Goal: Transaction & Acquisition: Download file/media

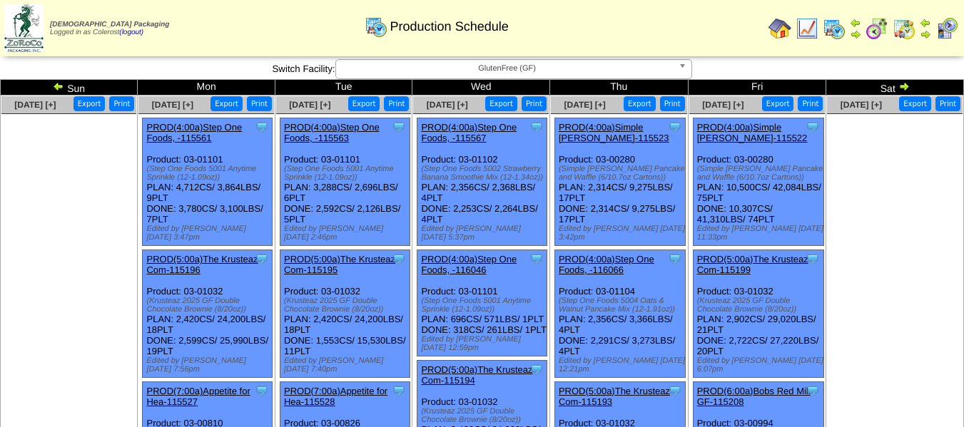
click at [505, 106] on button "Export" at bounding box center [501, 103] width 32 height 15
click at [639, 106] on button "Export" at bounding box center [640, 103] width 32 height 15
click at [774, 102] on button "Export" at bounding box center [778, 103] width 32 height 15
click at [467, 68] on span "GlutenFree (GF)" at bounding box center [507, 68] width 331 height 17
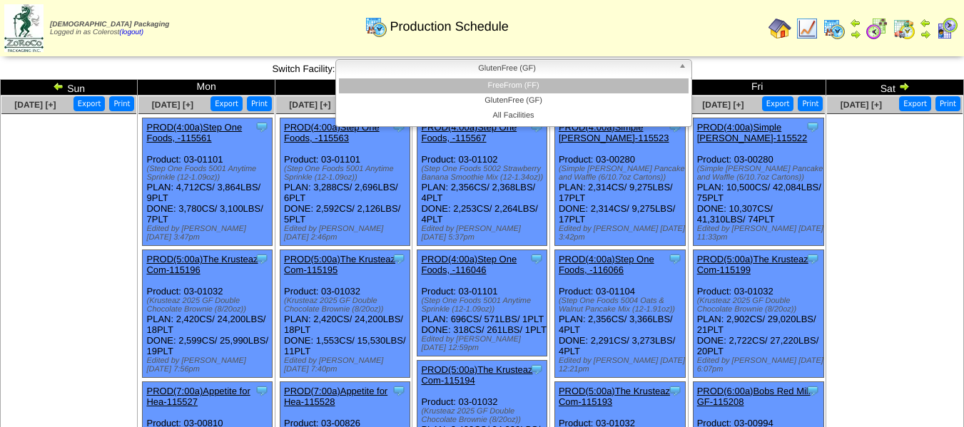
click at [490, 88] on li "FreeFrom (FF)" at bounding box center [514, 85] width 350 height 15
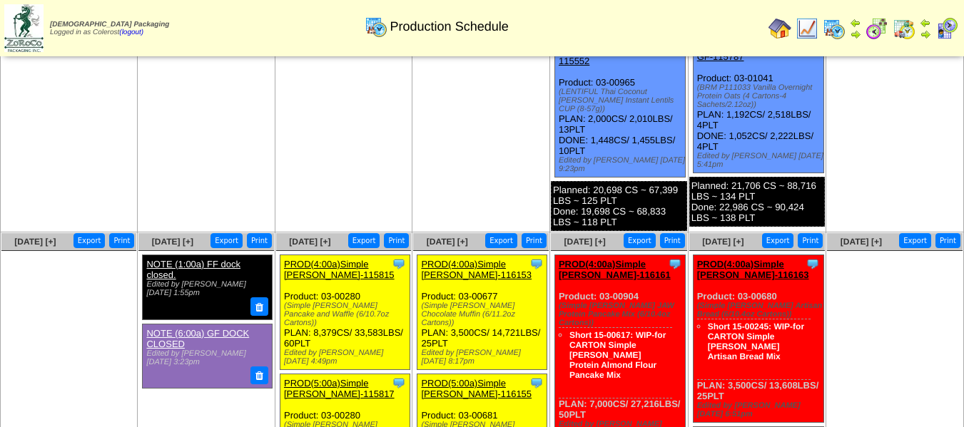
scroll to position [1162, 0]
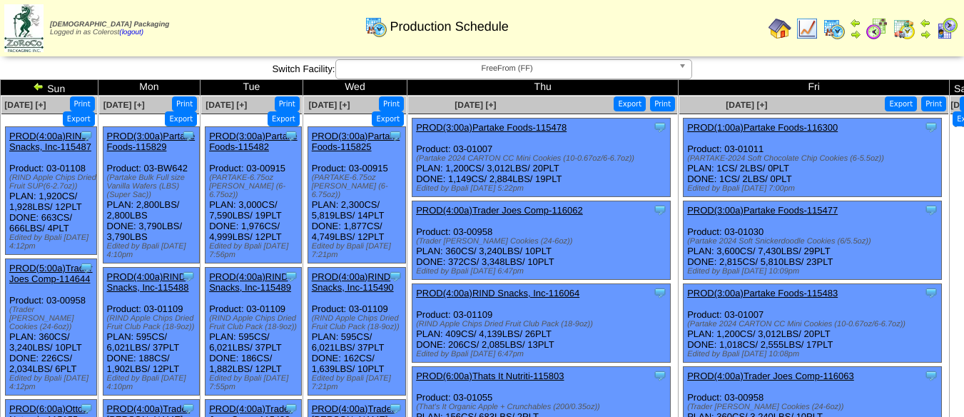
click at [387, 119] on button "Export" at bounding box center [388, 118] width 32 height 15
click at [629, 107] on button "Export" at bounding box center [630, 103] width 32 height 15
click at [900, 103] on button "Export" at bounding box center [901, 103] width 32 height 15
